Goal: Information Seeking & Learning: Learn about a topic

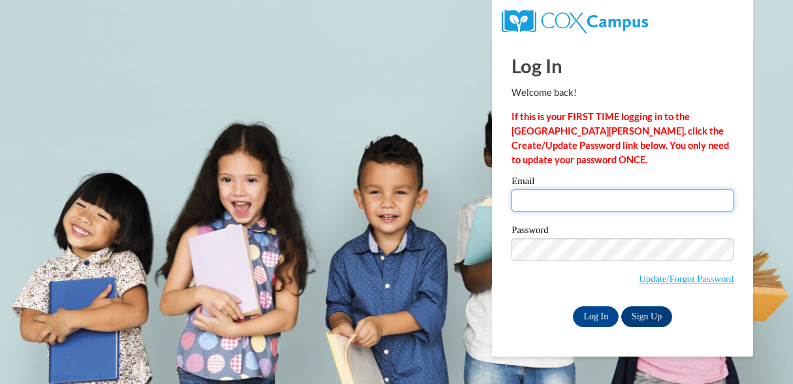
click at [576, 206] on input "Email" at bounding box center [622, 200] width 222 height 22
type input "puspitama@fultonschools.org"
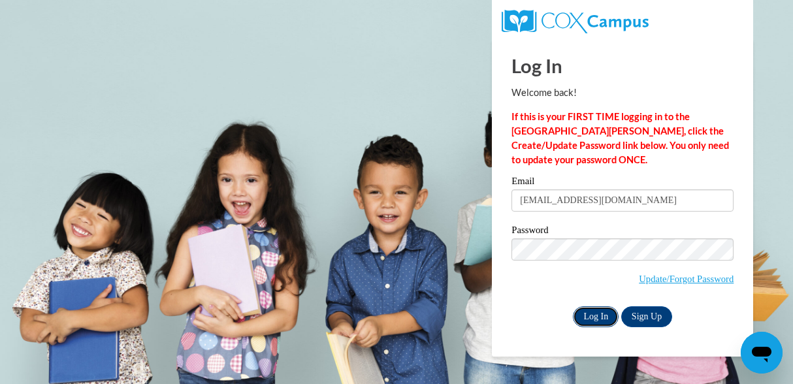
click at [593, 322] on input "Log In" at bounding box center [596, 316] width 46 height 21
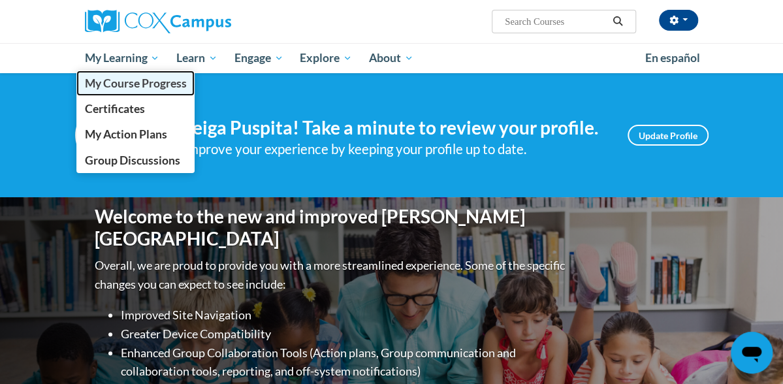
click at [84, 83] on span "My Course Progress" at bounding box center [135, 83] width 102 height 14
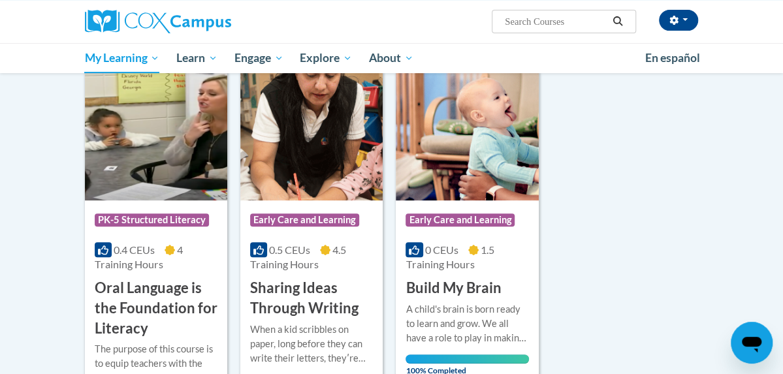
scroll to position [171, 0]
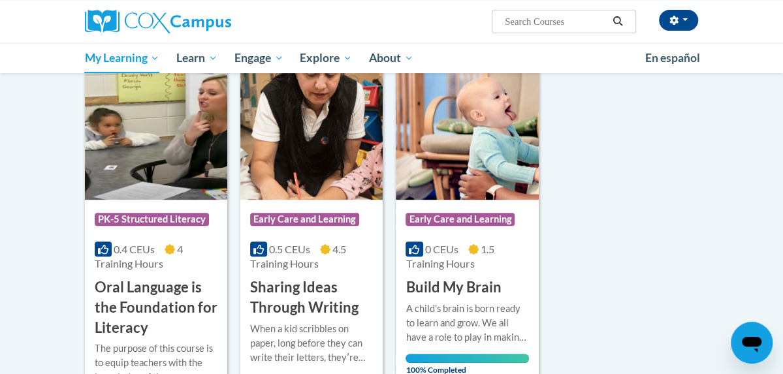
click at [138, 159] on img at bounding box center [156, 133] width 142 height 133
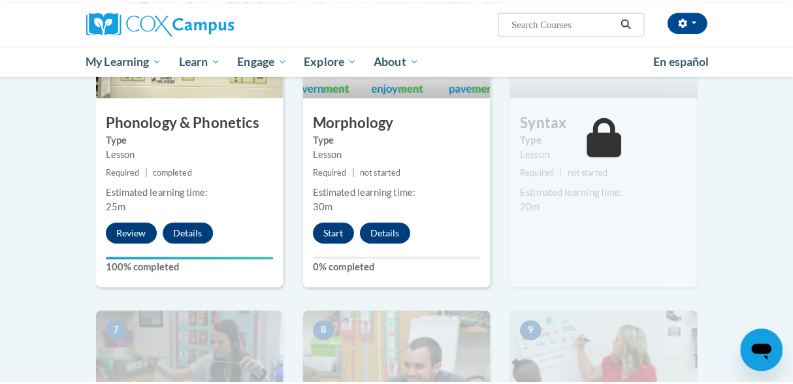
scroll to position [793, 0]
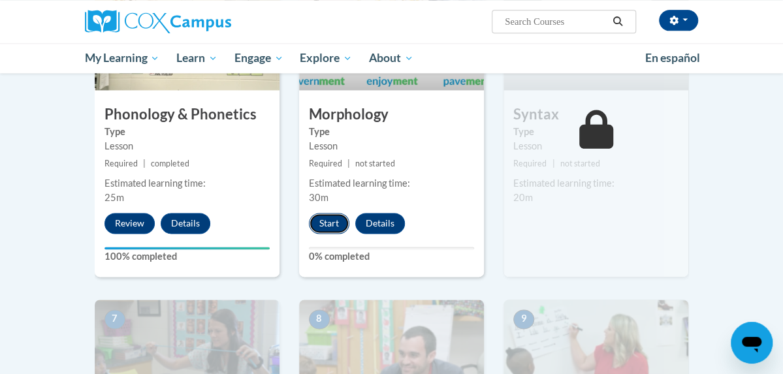
click at [309, 224] on button "Start" at bounding box center [329, 223] width 40 height 21
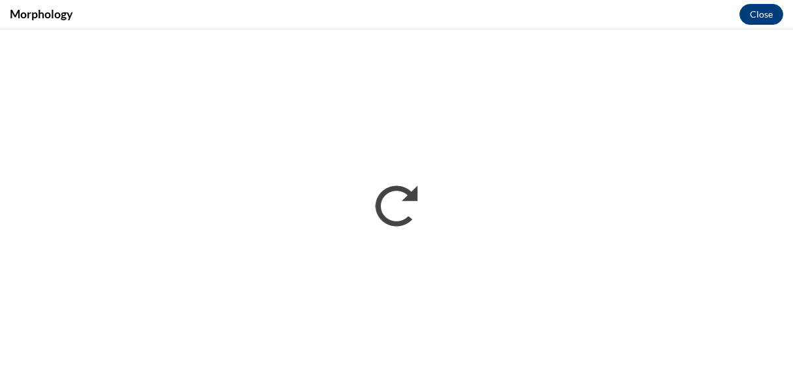
scroll to position [0, 0]
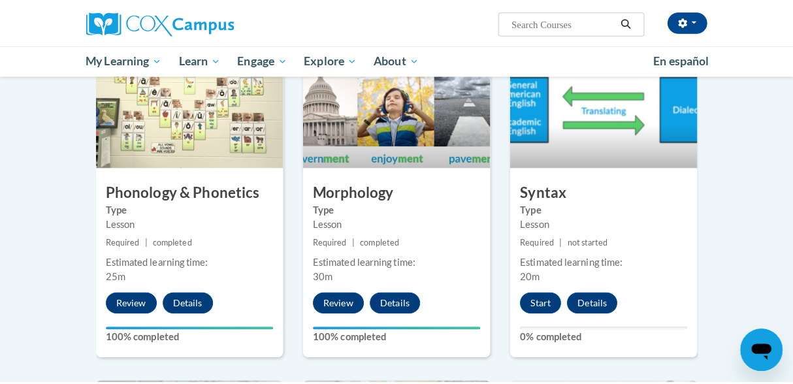
scroll to position [720, 0]
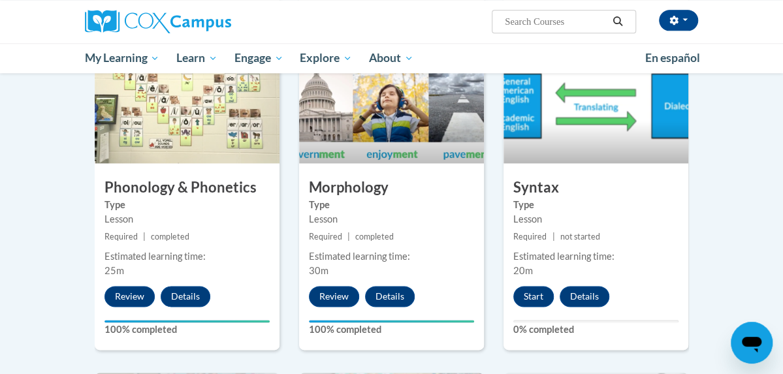
click at [187, 171] on div "4 Phonology & Phonetics Type Lesson Required | completed Estimated learning tim…" at bounding box center [187, 191] width 185 height 317
click at [104, 297] on button "Review" at bounding box center [129, 296] width 50 height 21
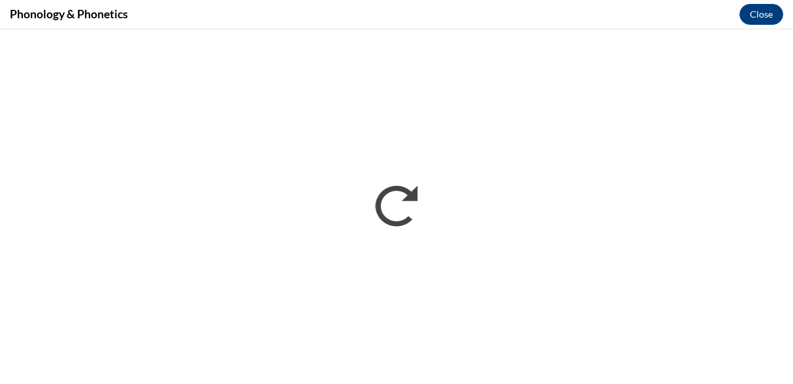
scroll to position [0, 0]
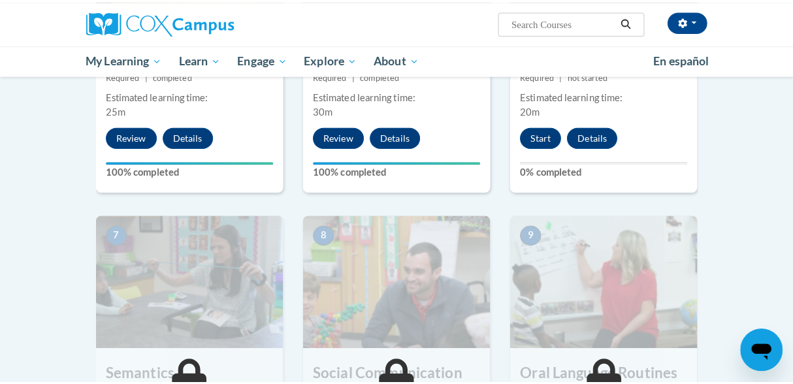
scroll to position [857, 0]
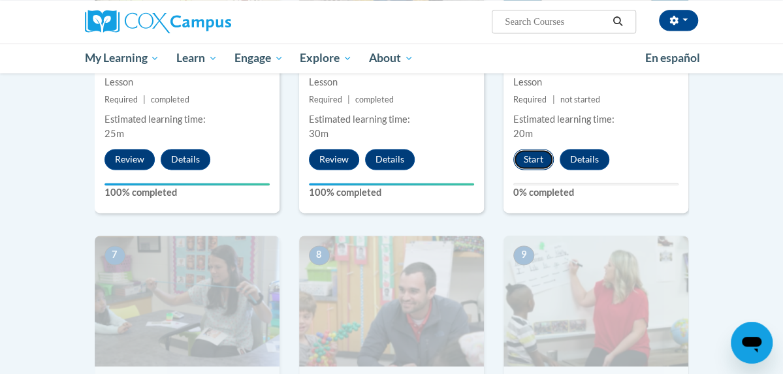
click at [551, 162] on button "Start" at bounding box center [533, 159] width 40 height 21
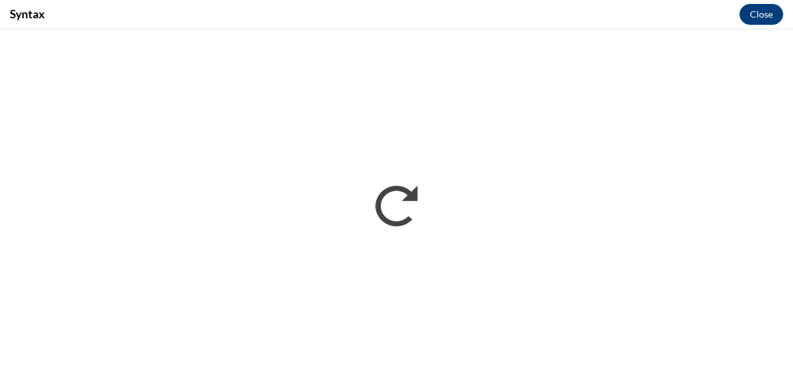
scroll to position [0, 0]
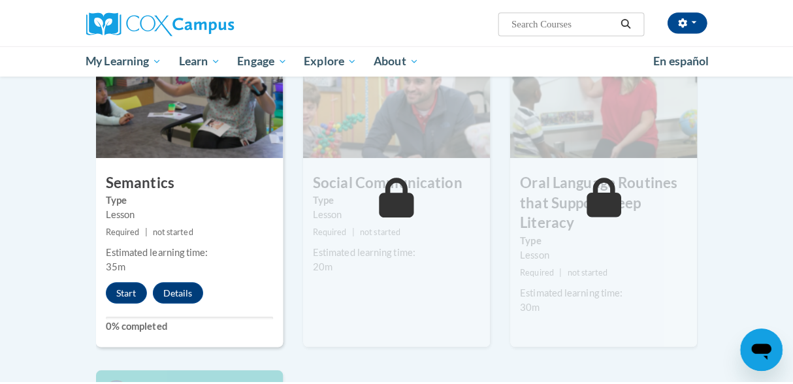
scroll to position [1071, 0]
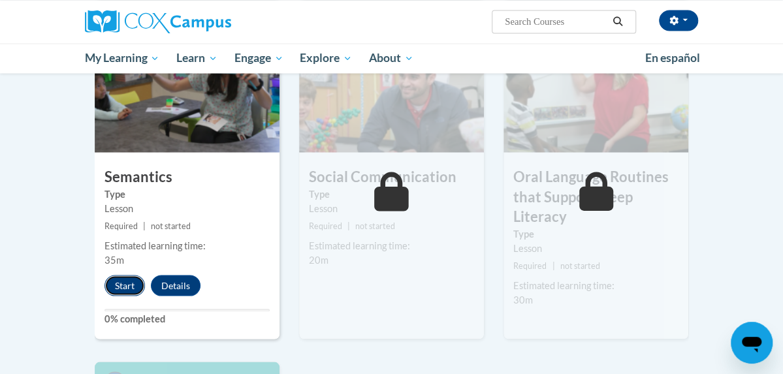
click at [104, 279] on button "Start" at bounding box center [124, 285] width 40 height 21
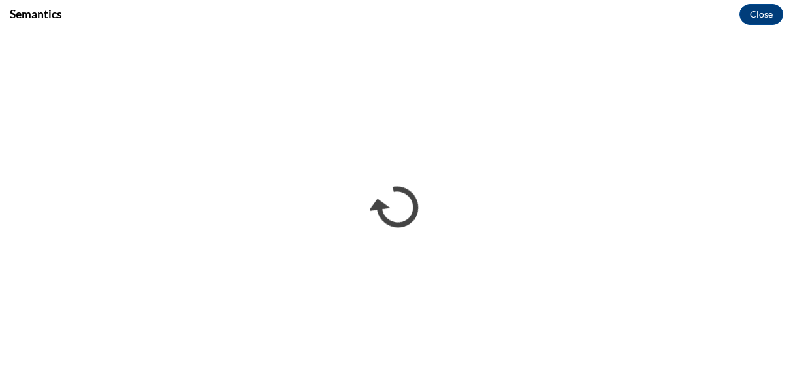
scroll to position [0, 0]
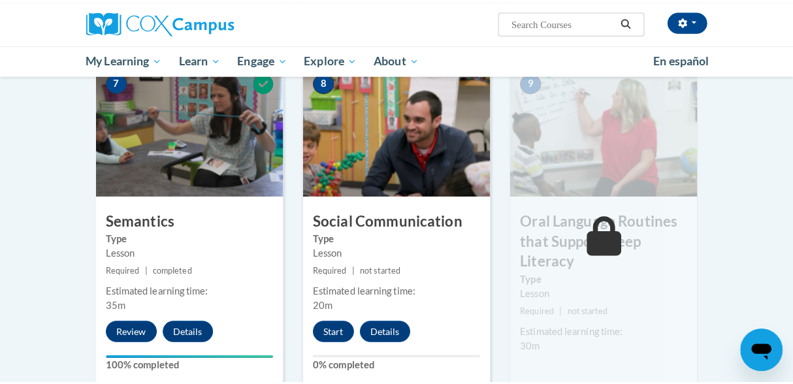
scroll to position [1044, 0]
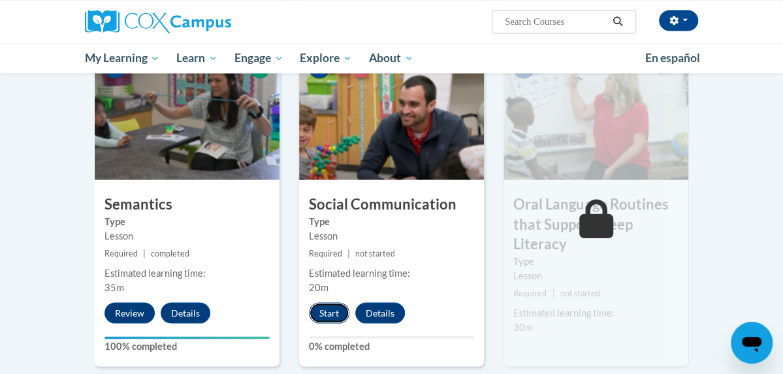
click at [309, 312] on button "Start" at bounding box center [329, 312] width 40 height 21
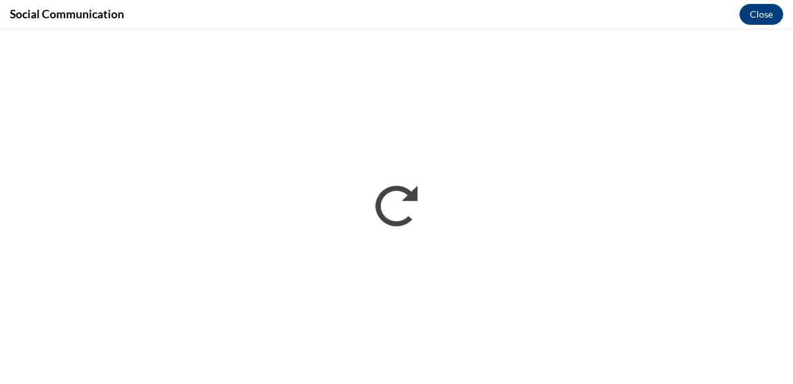
scroll to position [0, 0]
